Goal: Transaction & Acquisition: Purchase product/service

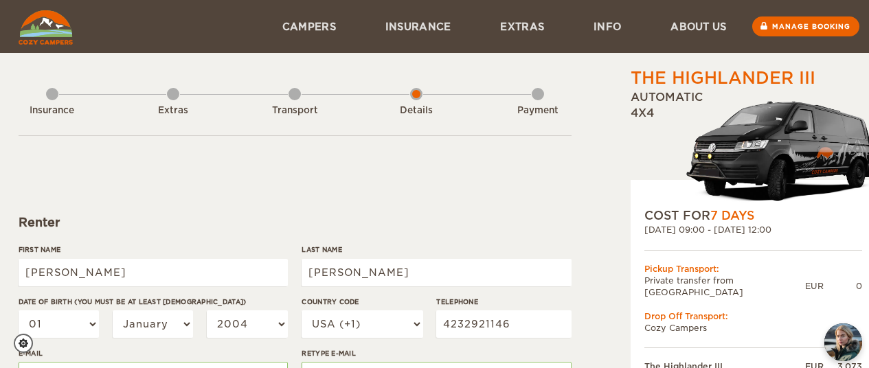
select select "222"
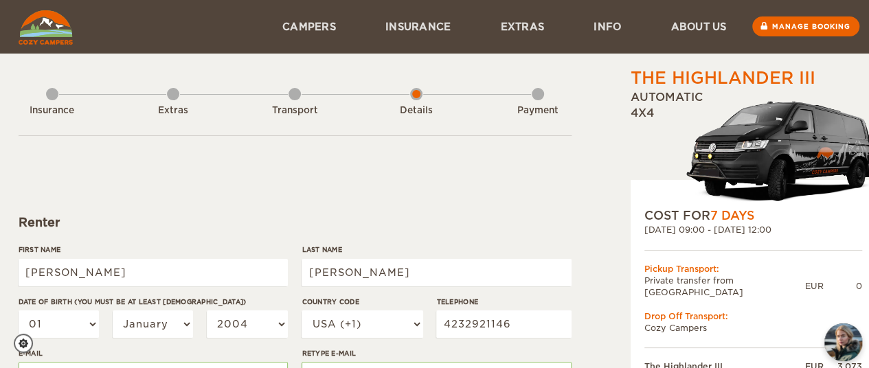
select select "26"
click at [19, 311] on select "01 02 03 04 05 06 07 08 09 10 11 12 13 14 15 16 17 18 19 20 21 22 23 24 25 26 2…" at bounding box center [59, 324] width 81 height 27
select select "26"
click at [184, 326] on select "January February March April May June July August September October November De…" at bounding box center [153, 324] width 81 height 27
select select "07"
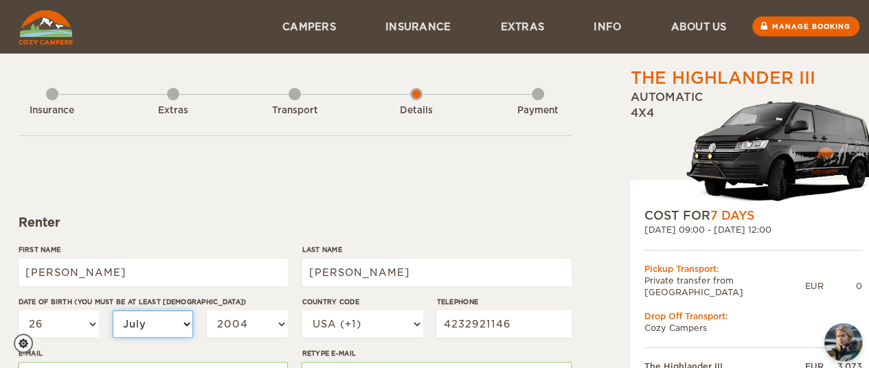
click at [113, 311] on select "January February March April May June July August September October November De…" at bounding box center [153, 324] width 81 height 27
select select "07"
click at [280, 324] on select "2004 2003 2002 2001 2000 1999 1998 1997 1996 1995 1994 1993 1992 1991 1990 1989…" at bounding box center [247, 324] width 81 height 27
select select "1980"
click at [207, 311] on select "2004 2003 2002 2001 2000 1999 1998 1997 1996 1995 1994 1993 1992 1991 1990 1989…" at bounding box center [247, 324] width 81 height 27
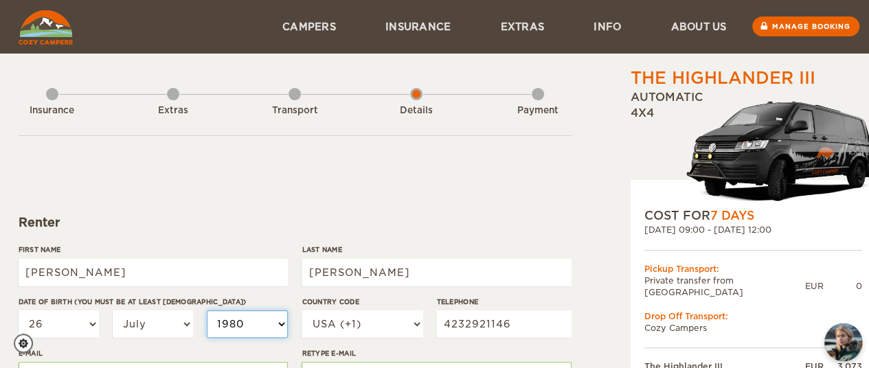
select select "1980"
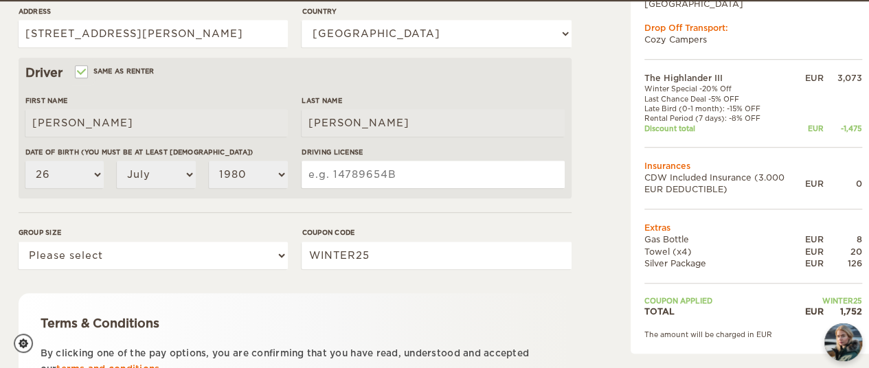
scroll to position [395, 0]
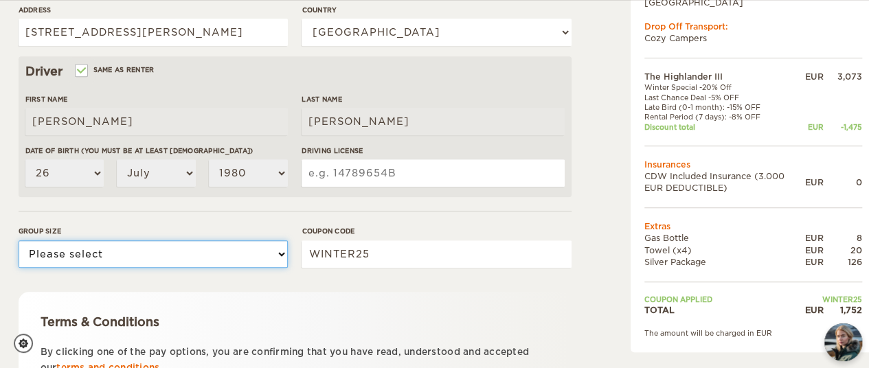
click at [284, 256] on select "Please select 1 2 3" at bounding box center [153, 253] width 269 height 27
select select "2"
click at [19, 240] on select "Please select 1 2 3" at bounding box center [153, 253] width 269 height 27
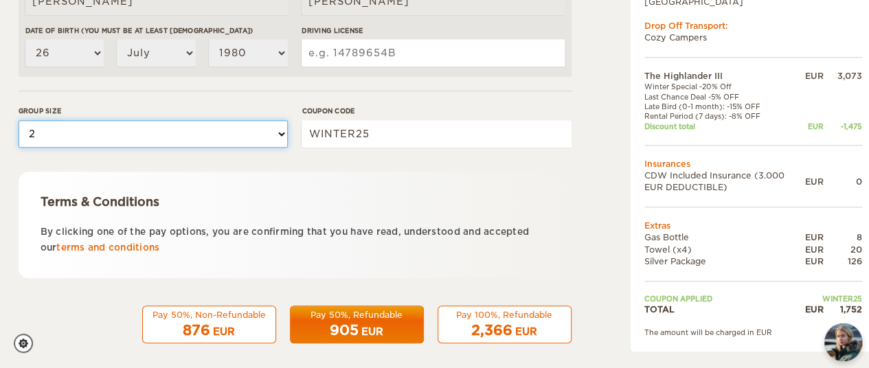
scroll to position [524, 0]
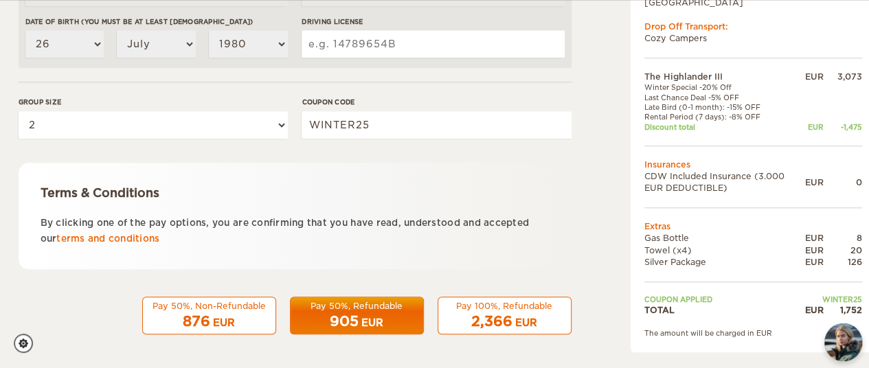
click at [367, 44] on input "Driving License" at bounding box center [433, 43] width 262 height 27
type input "082469613"
click at [240, 320] on div "876 EUR" at bounding box center [209, 322] width 116 height 20
click at [345, 307] on div "Pay 50%, Refundable" at bounding box center [357, 306] width 116 height 12
click at [460, 311] on div "Pay 100%, Refundable" at bounding box center [505, 306] width 116 height 12
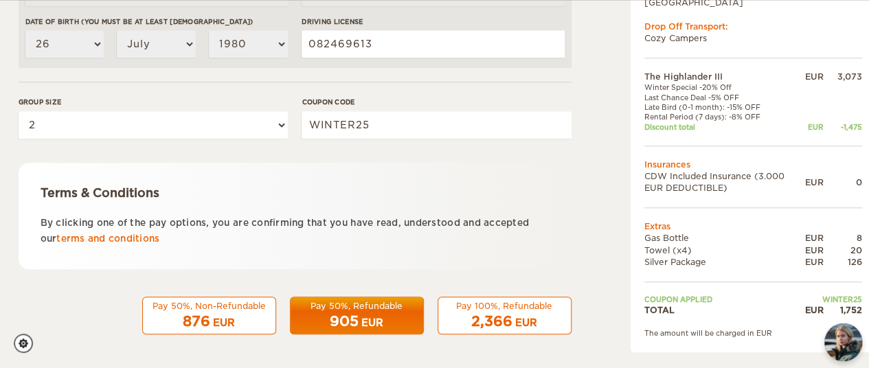
click at [364, 318] on div "EUR" at bounding box center [372, 323] width 22 height 14
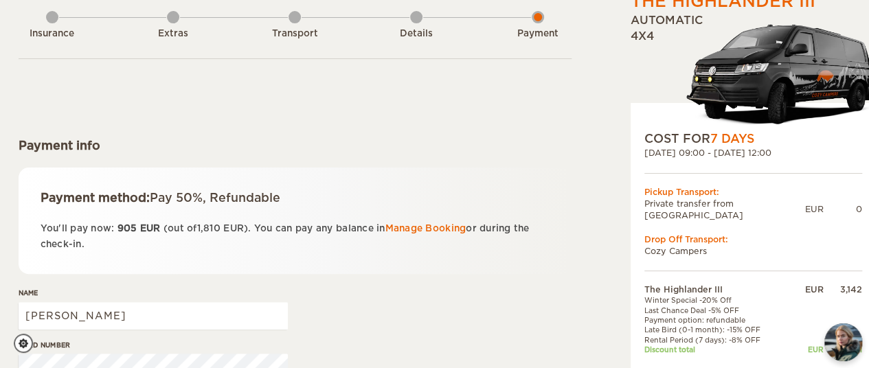
scroll to position [78, 0]
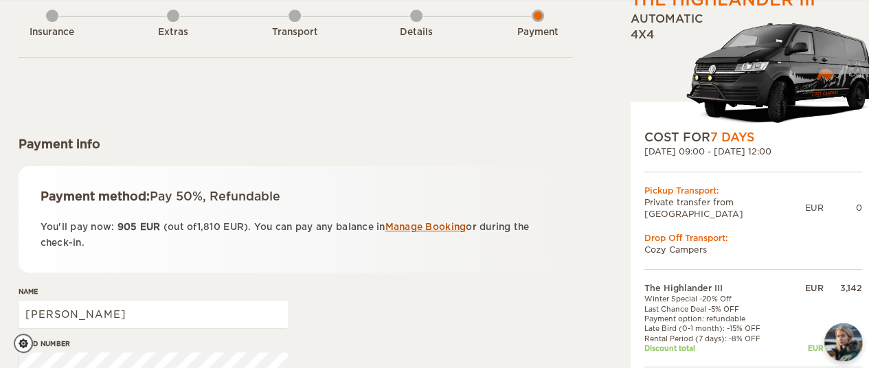
click at [425, 225] on link "Manage Booking" at bounding box center [425, 227] width 81 height 10
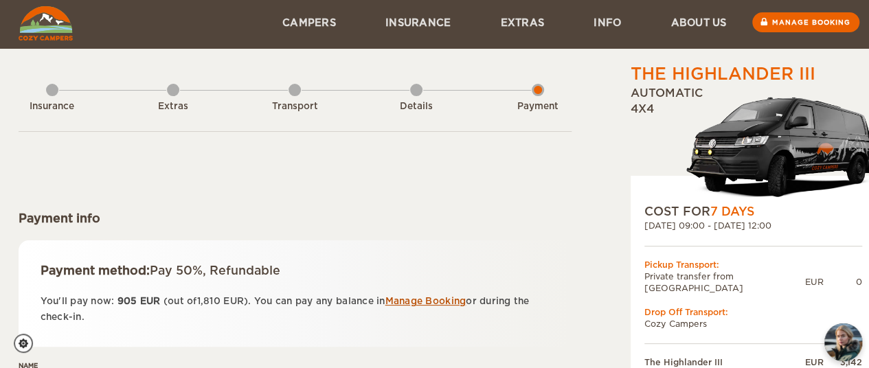
scroll to position [6, 0]
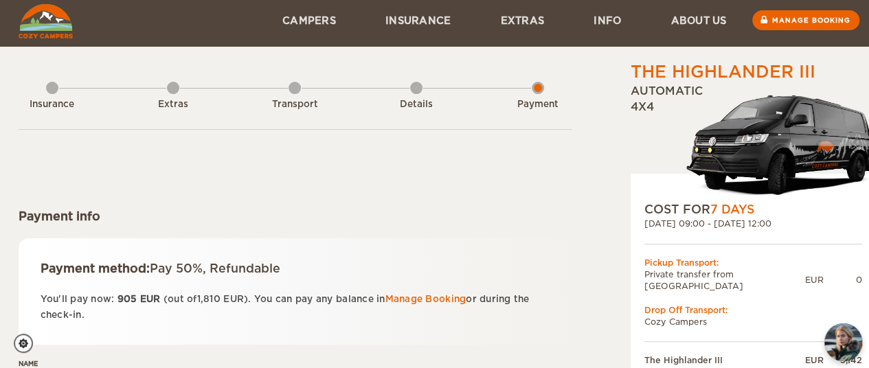
click at [408, 89] on div "Insurance Extras Transport Details Payment" at bounding box center [295, 94] width 553 height 69
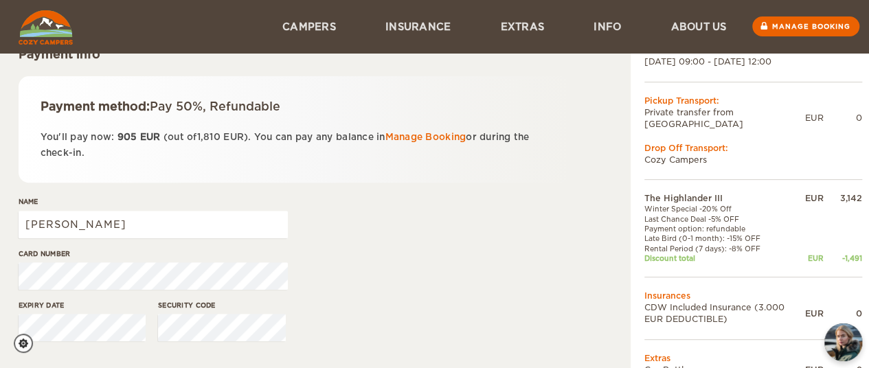
scroll to position [168, 0]
click at [693, 143] on div "Drop Off Transport:" at bounding box center [753, 149] width 218 height 12
click at [694, 155] on td "Cozy Campers" at bounding box center [753, 161] width 218 height 12
click at [668, 143] on div "Drop Off Transport:" at bounding box center [753, 149] width 218 height 12
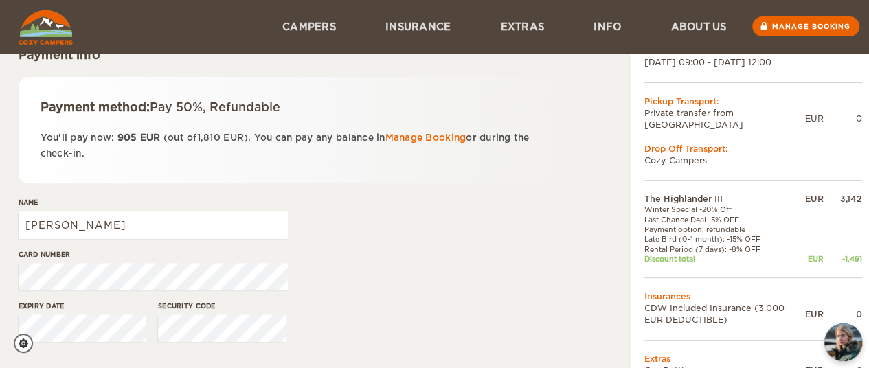
click at [668, 143] on div "Drop Off Transport:" at bounding box center [753, 149] width 218 height 12
click at [708, 155] on td "Cozy Campers" at bounding box center [753, 161] width 218 height 12
click at [697, 143] on div "Drop Off Transport:" at bounding box center [753, 149] width 218 height 12
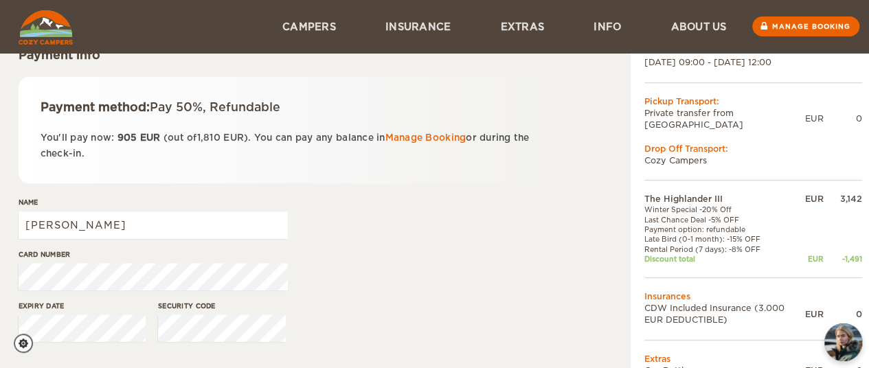
click at [660, 143] on div "Drop Off Transport:" at bounding box center [753, 149] width 218 height 12
click at [724, 155] on td "Cozy Campers" at bounding box center [753, 161] width 218 height 12
click at [687, 155] on td "Cozy Campers" at bounding box center [753, 161] width 218 height 12
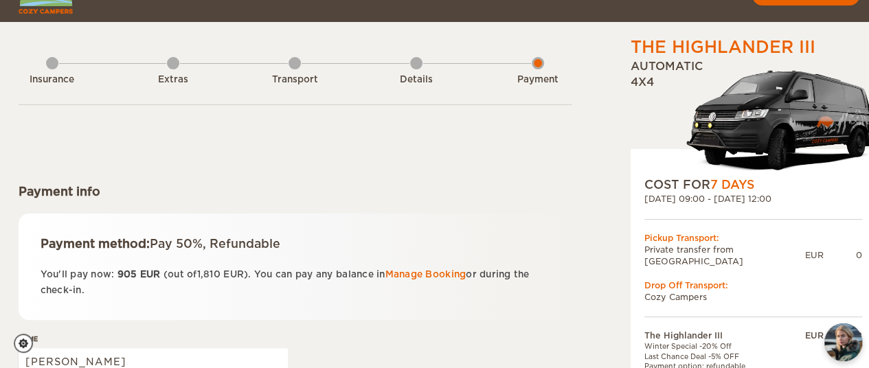
scroll to position [32, 0]
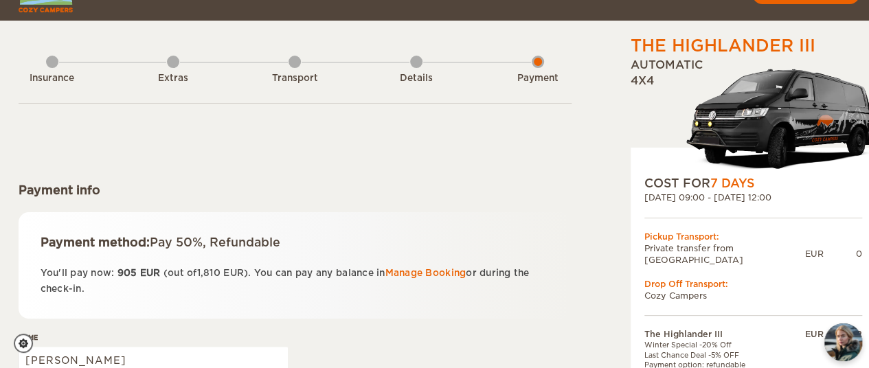
click at [289, 65] on div "Transport" at bounding box center [295, 75] width 12 height 55
click at [685, 290] on td "Cozy Campers" at bounding box center [753, 296] width 218 height 12
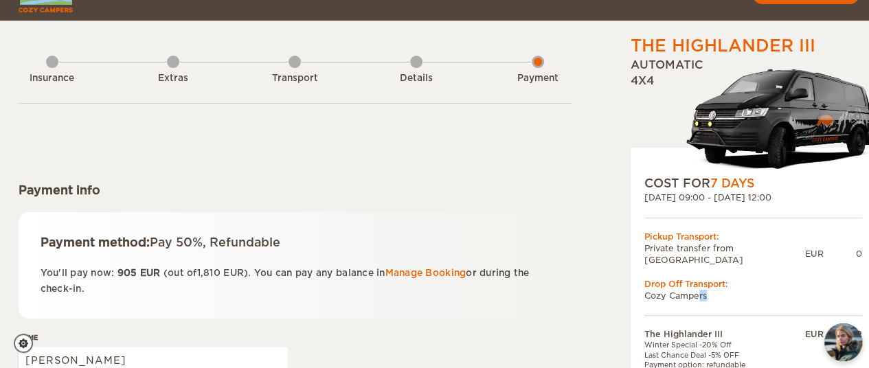
click at [685, 290] on td "Cozy Campers" at bounding box center [753, 296] width 218 height 12
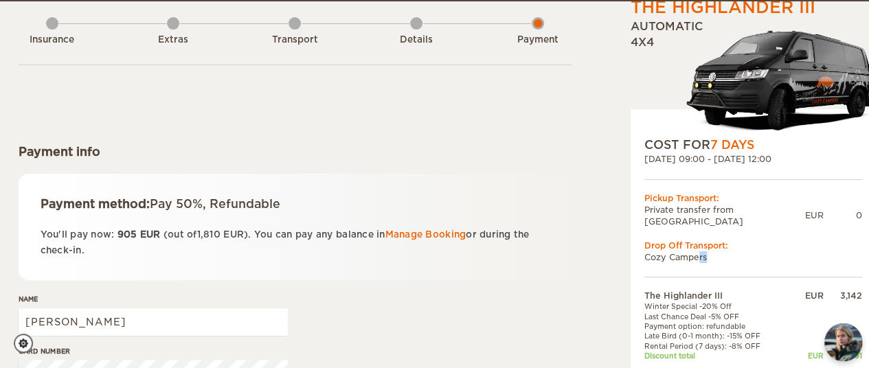
scroll to position [74, 0]
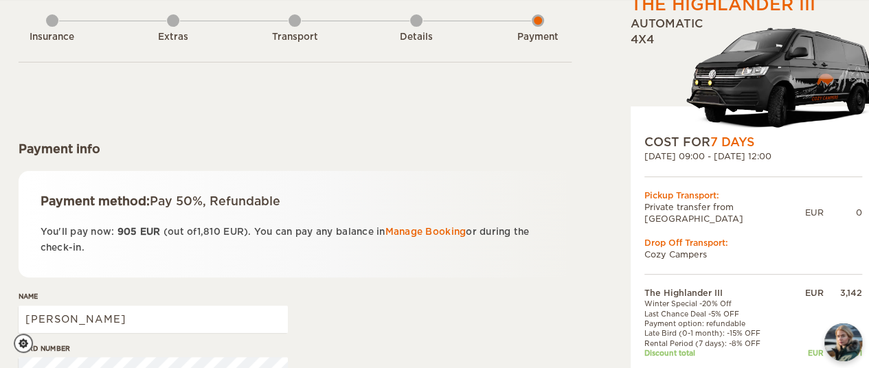
click at [702, 196] on div "Pickup Transport:" at bounding box center [753, 196] width 218 height 12
click at [707, 196] on div "Pickup Transport:" at bounding box center [753, 196] width 218 height 12
click at [819, 209] on div "EUR" at bounding box center [814, 213] width 19 height 12
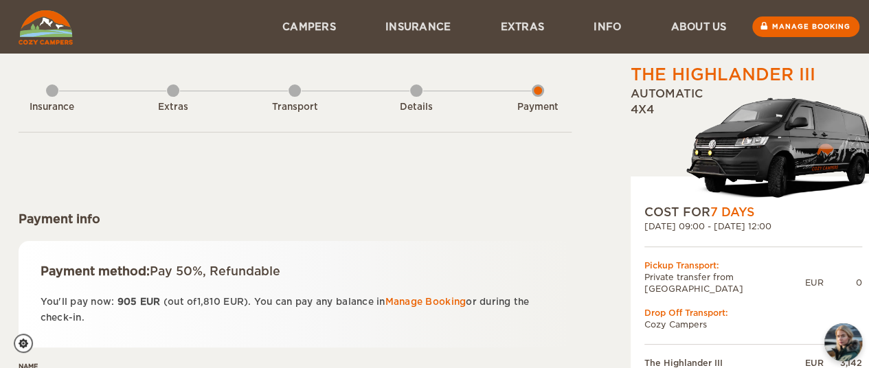
scroll to position [3, 0]
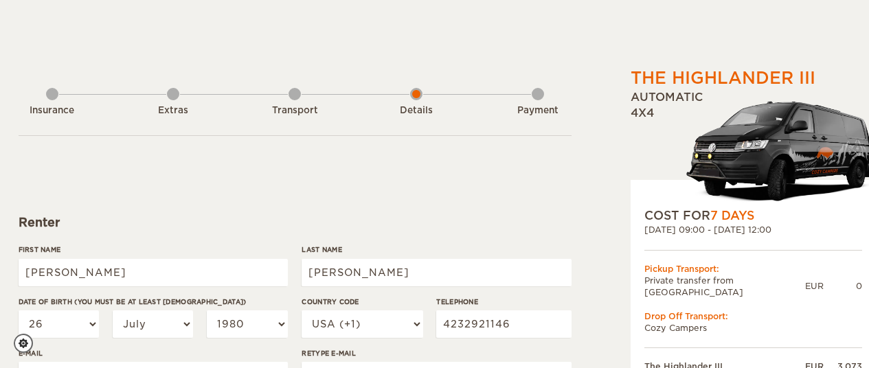
select select "26"
select select "07"
select select "1980"
select select "222"
select select "2"
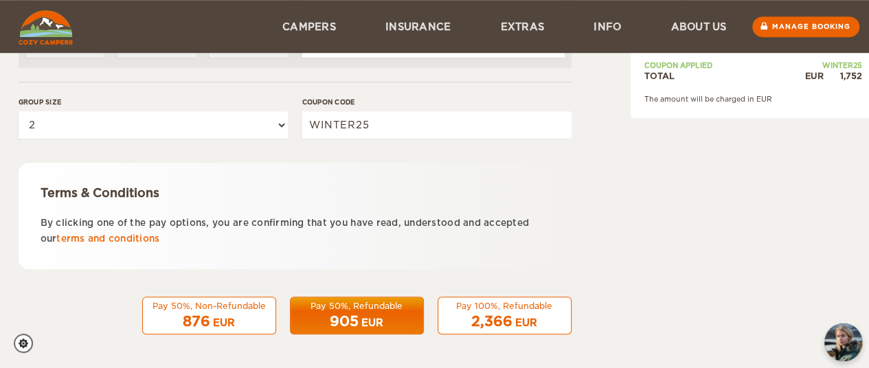
click at [499, 310] on div "Pay 100%, Refundable" at bounding box center [505, 306] width 116 height 12
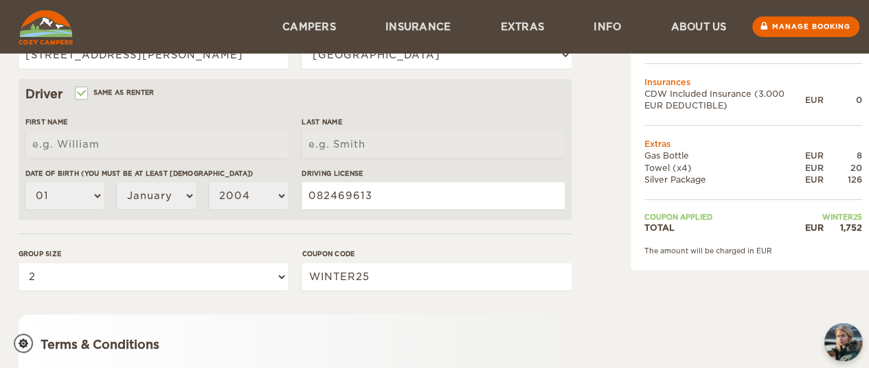
scroll to position [366, 0]
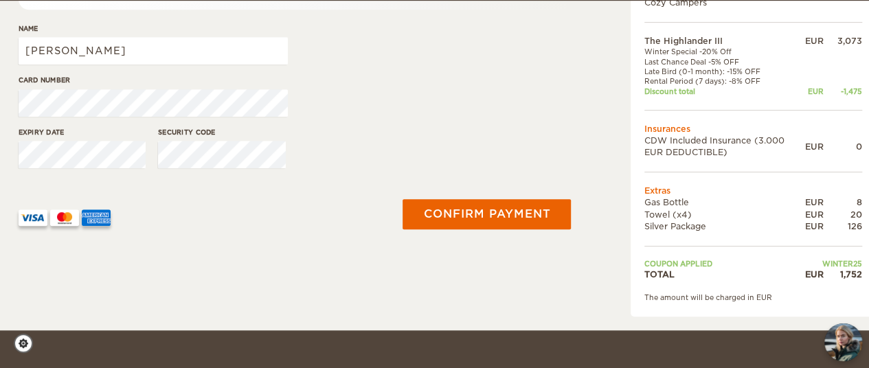
scroll to position [326, 0]
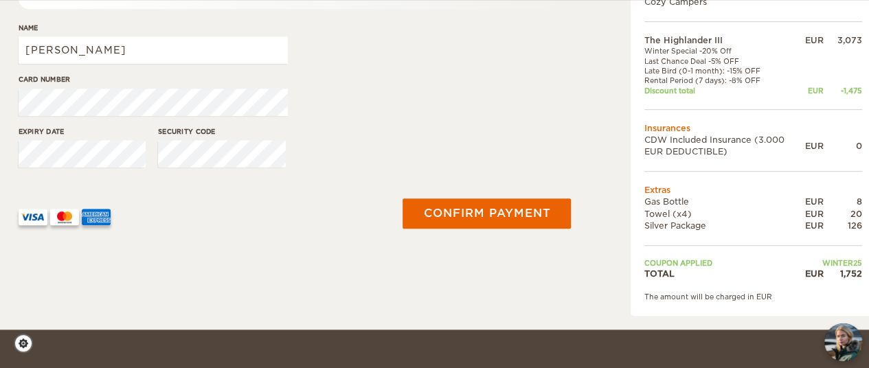
click at [546, 243] on div "Confirm payment" at bounding box center [485, 213] width 190 height 71
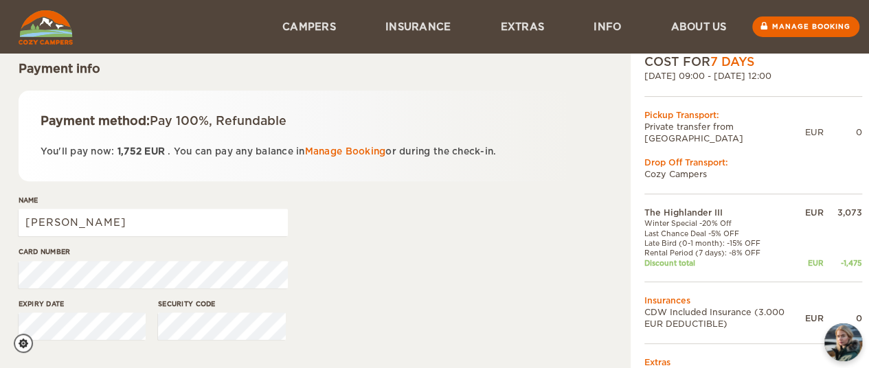
scroll to position [153, 0]
